Goal: Information Seeking & Learning: Learn about a topic

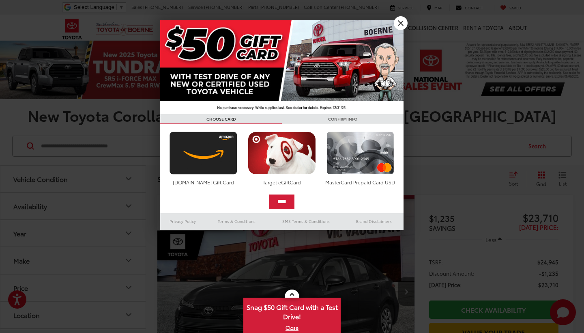
click at [403, 26] on link "X" at bounding box center [401, 23] width 14 height 14
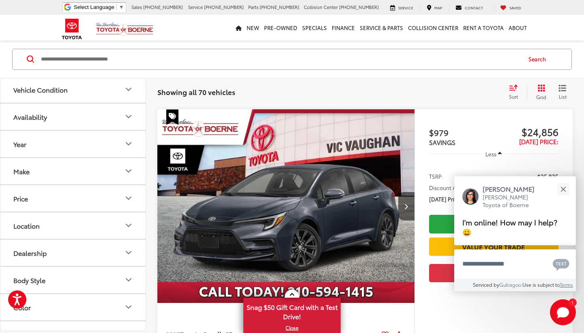
scroll to position [423, 0]
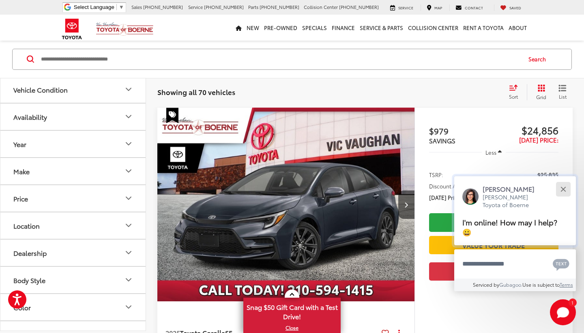
click at [565, 189] on button "Close" at bounding box center [563, 188] width 17 height 17
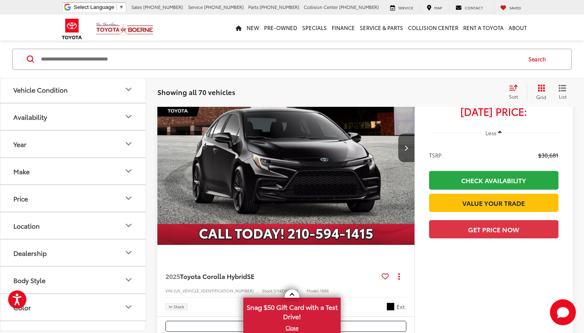
scroll to position [831, 0]
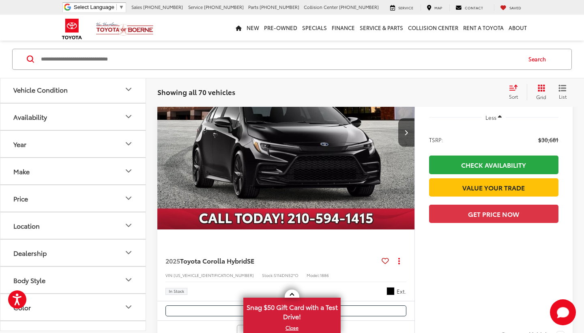
click at [125, 140] on icon "Year" at bounding box center [129, 144] width 10 height 10
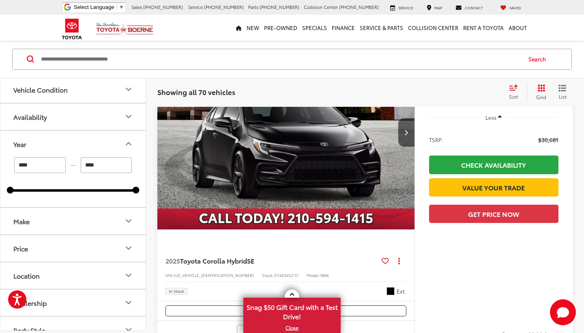
click at [23, 189] on div at bounding box center [73, 190] width 126 height 2
drag, startPoint x: 12, startPoint y: 189, endPoint x: 25, endPoint y: 191, distance: 13.0
click at [25, 191] on div "2025 2026" at bounding box center [73, 190] width 126 height 2
click at [25, 191] on div at bounding box center [73, 190] width 126 height 2
click at [8, 191] on div at bounding box center [10, 189] width 6 height 6
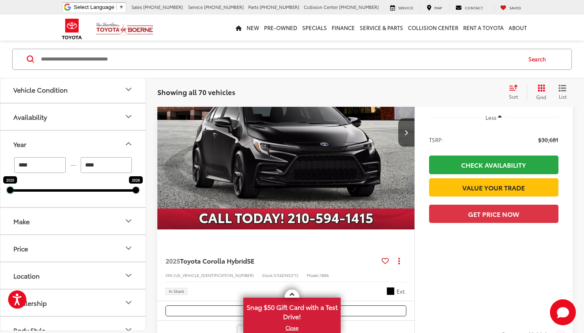
click at [8, 191] on div at bounding box center [10, 189] width 6 height 6
drag, startPoint x: 8, startPoint y: 191, endPoint x: 25, endPoint y: 193, distance: 17.2
click at [25, 193] on div "**** — **** 2025 2026" at bounding box center [72, 182] width 145 height 50
click at [109, 168] on input "****" at bounding box center [107, 165] width 52 height 16
click at [131, 146] on icon "Year" at bounding box center [129, 144] width 10 height 10
